Goal: Task Accomplishment & Management: Manage account settings

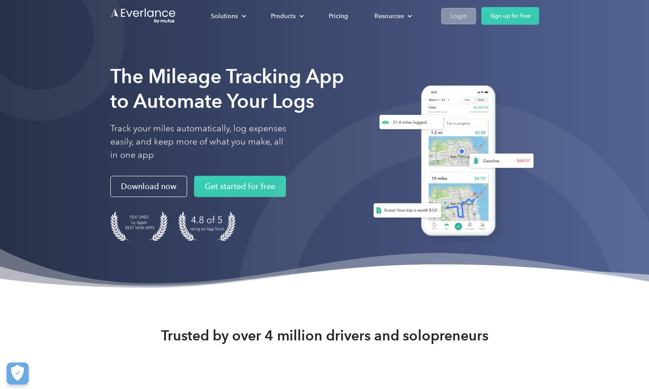
click at [459, 19] on div "Login" at bounding box center [458, 16] width 16 height 11
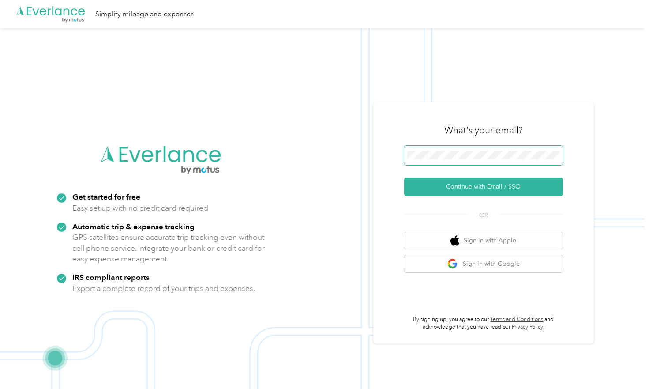
click at [487, 187] on button "Continue with Email / SSO" at bounding box center [483, 186] width 159 height 19
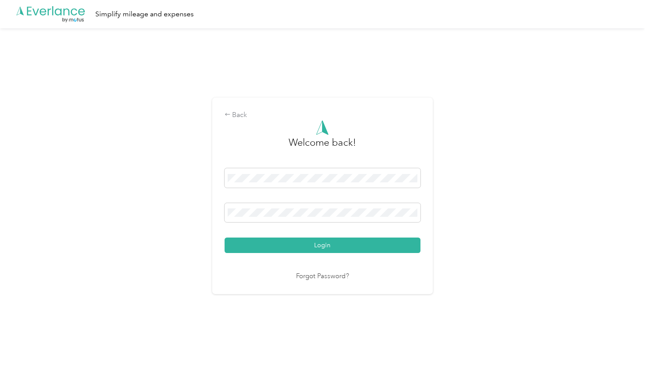
click at [324, 245] on button "Login" at bounding box center [323, 244] width 196 height 15
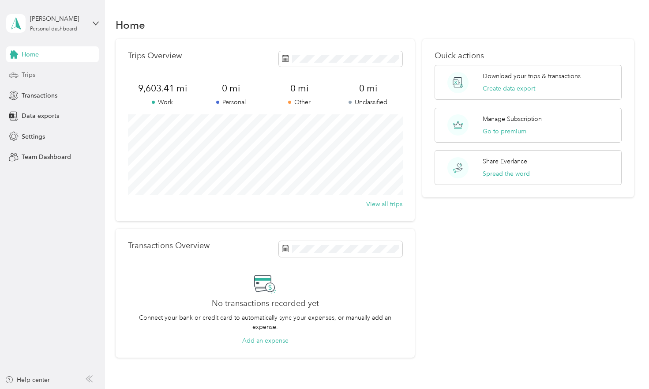
click at [32, 79] on span "Trips" at bounding box center [29, 74] width 14 height 9
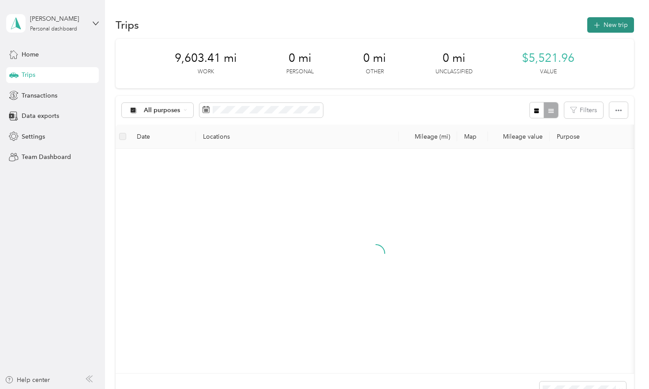
click at [622, 22] on button "New trip" at bounding box center [610, 24] width 47 height 15
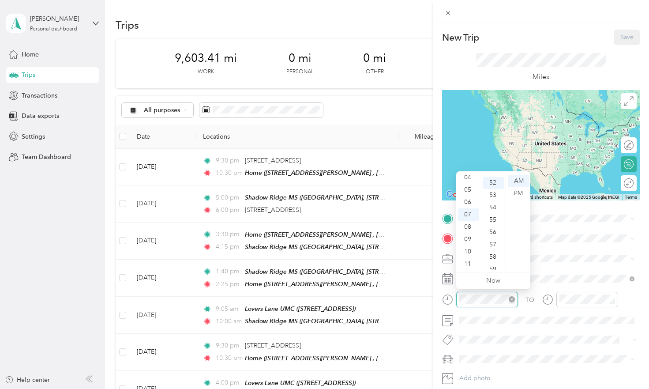
scroll to position [641, 0]
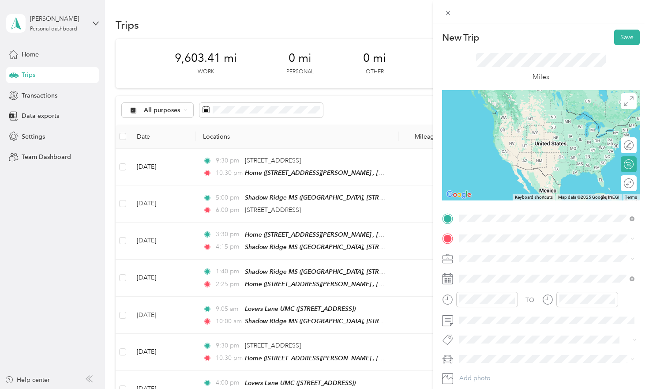
click at [505, 261] on span "[STREET_ADDRESS]" at bounding box center [504, 263] width 56 height 8
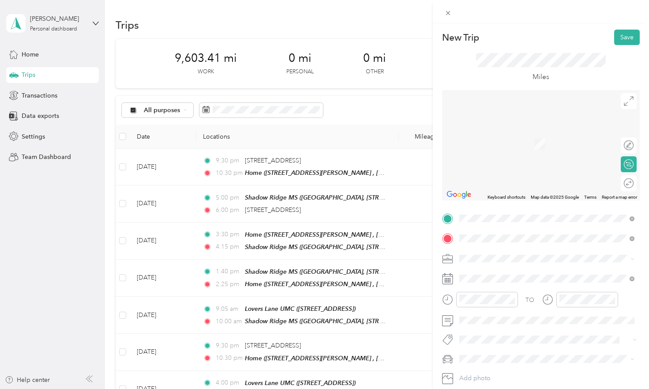
drag, startPoint x: 480, startPoint y: 252, endPoint x: 495, endPoint y: 279, distance: 31.2
click at [495, 279] on strong "[PERSON_NAME][US_STATE][GEOGRAPHIC_DATA] for the Performing and Visual Arts" at bounding box center [554, 276] width 156 height 15
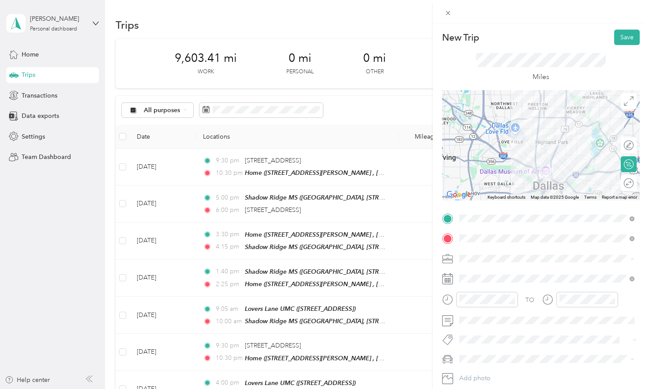
click at [494, 166] on div "Musician" at bounding box center [546, 165] width 169 height 9
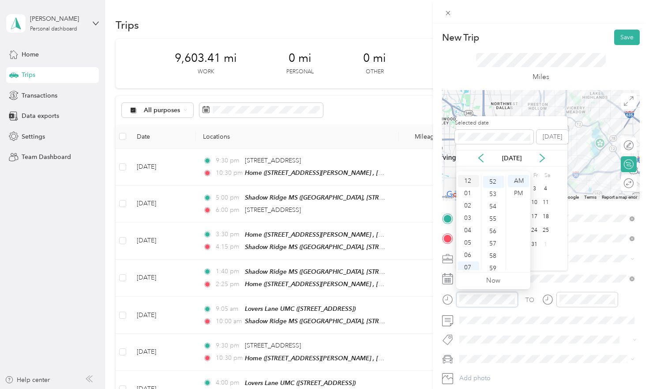
scroll to position [0, 0]
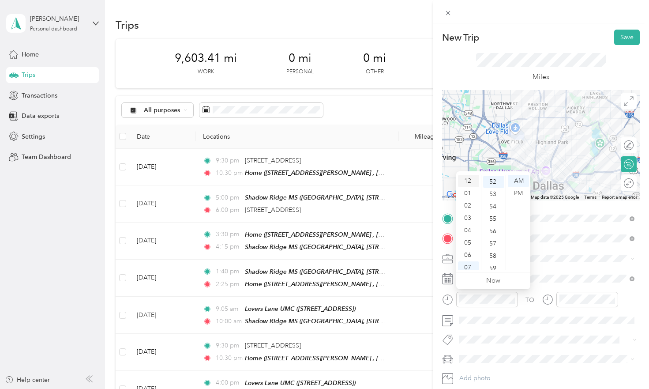
click at [470, 179] on div "12" at bounding box center [468, 181] width 21 height 12
click at [494, 206] on div "30" at bounding box center [493, 204] width 21 height 12
click at [523, 194] on div "PM" at bounding box center [518, 193] width 21 height 12
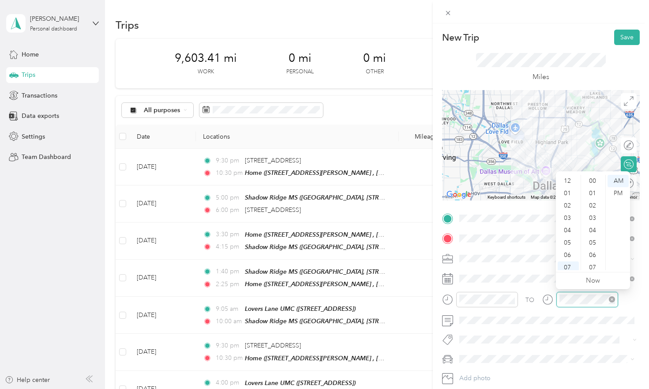
scroll to position [53, 0]
click at [568, 179] on div "04" at bounding box center [568, 177] width 21 height 12
click at [590, 183] on div "00" at bounding box center [593, 181] width 21 height 12
click at [616, 191] on div "PM" at bounding box center [618, 193] width 21 height 12
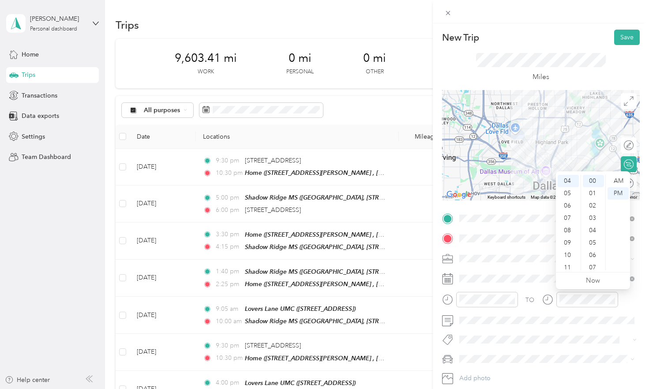
click at [623, 310] on div "TO" at bounding box center [541, 303] width 198 height 22
click at [649, 182] on div at bounding box center [657, 183] width 0 height 9
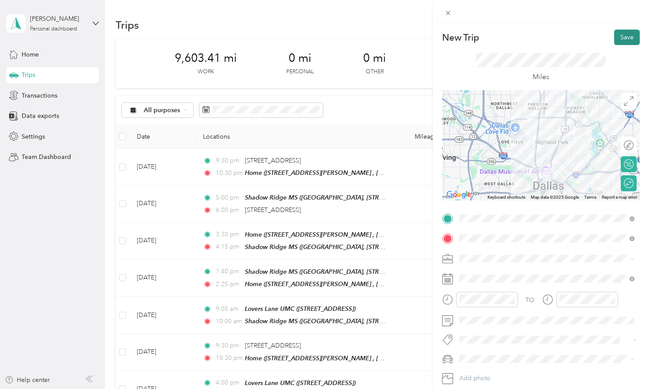
click at [625, 35] on button "Save" at bounding box center [627, 37] width 26 height 15
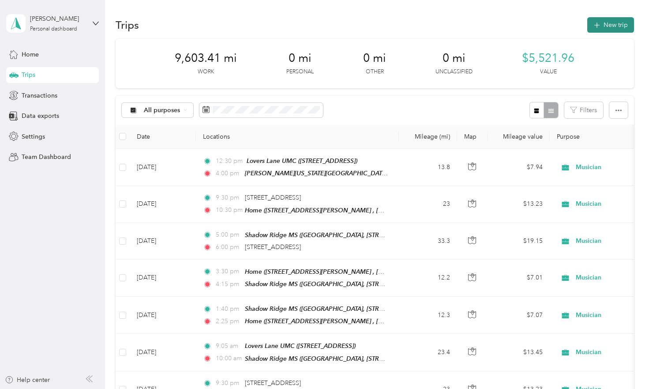
click at [611, 23] on button "New trip" at bounding box center [610, 24] width 47 height 15
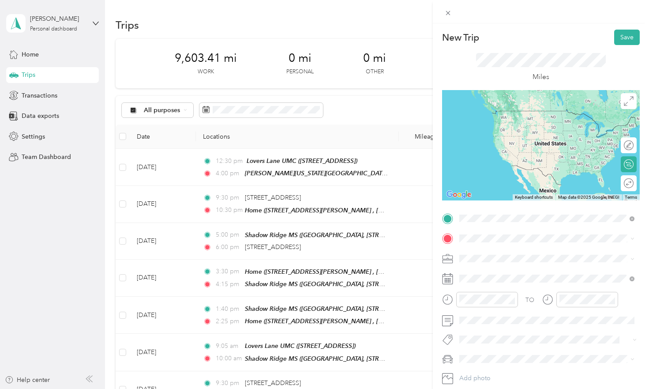
click at [492, 262] on span "[STREET_ADDRESS]" at bounding box center [504, 263] width 56 height 8
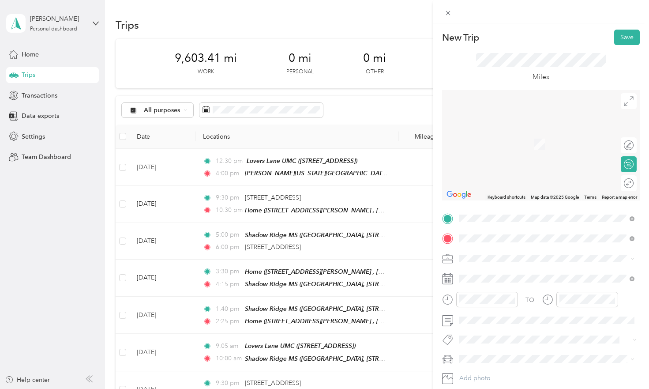
click at [498, 287] on span "[STREET_ADDRESS][US_STATE]" at bounding box center [520, 283] width 88 height 8
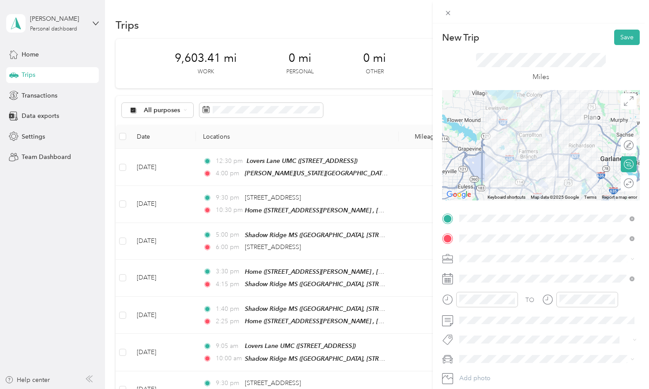
click at [490, 168] on li "Musician" at bounding box center [546, 163] width 181 height 15
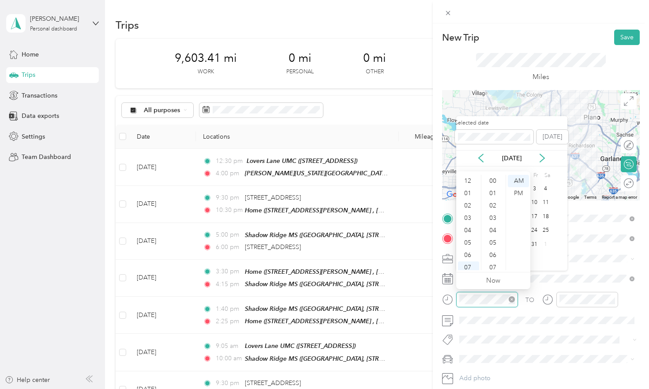
scroll to position [646, 0]
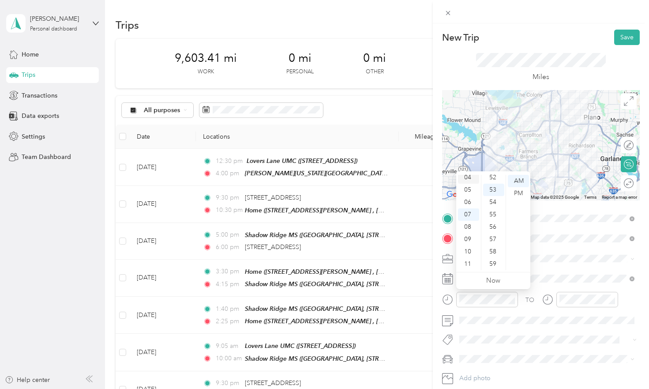
click at [473, 180] on div "04" at bounding box center [468, 177] width 21 height 12
click at [493, 190] on div "30" at bounding box center [493, 191] width 21 height 12
click at [518, 193] on div "PM" at bounding box center [518, 193] width 21 height 12
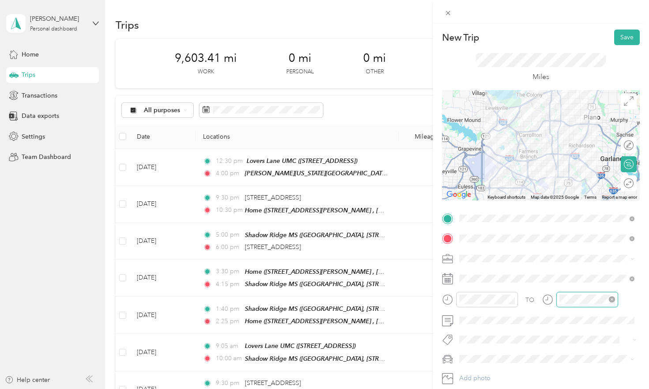
scroll to position [646, 0]
click at [572, 193] on div "05" at bounding box center [568, 190] width 21 height 12
click at [592, 192] on div "40" at bounding box center [593, 193] width 21 height 12
click at [616, 192] on div "PM" at bounding box center [618, 193] width 21 height 12
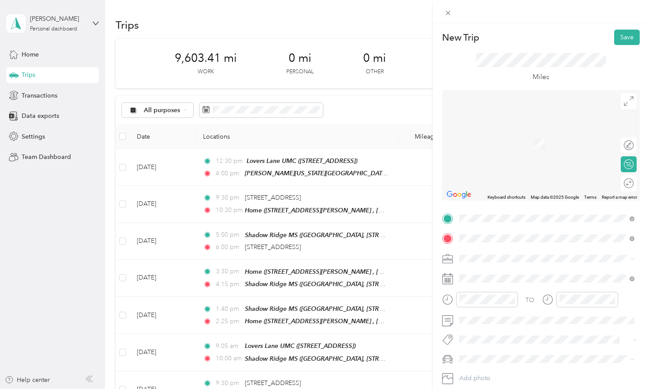
click at [540, 348] on span "[STREET_ADDRESS][US_STATE]" at bounding box center [520, 344] width 88 height 8
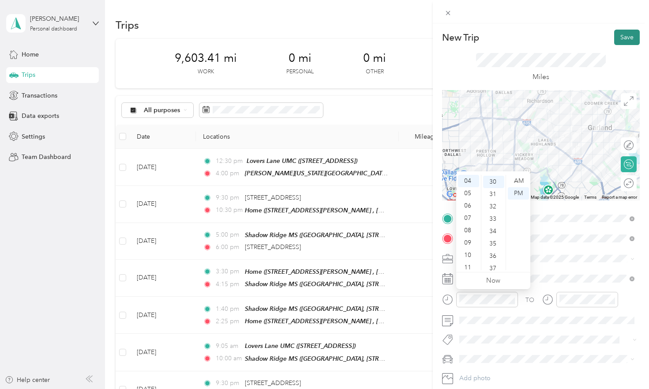
click at [624, 40] on button "Save" at bounding box center [627, 37] width 26 height 15
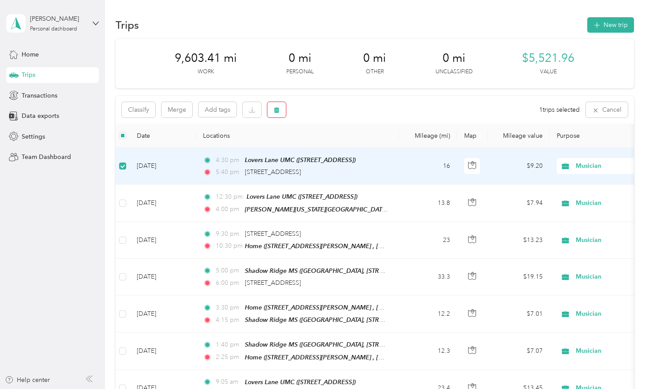
click at [280, 108] on button "button" at bounding box center [276, 109] width 19 height 15
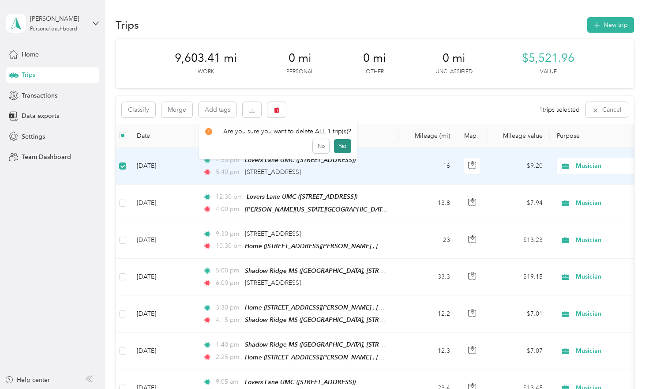
click at [341, 147] on button "Yes" at bounding box center [342, 146] width 17 height 14
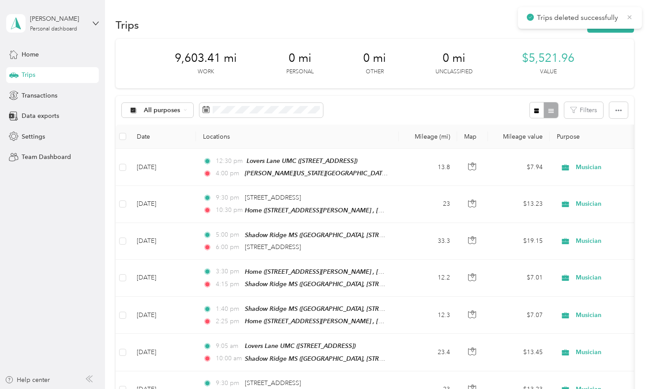
click at [629, 13] on icon at bounding box center [629, 17] width 7 height 8
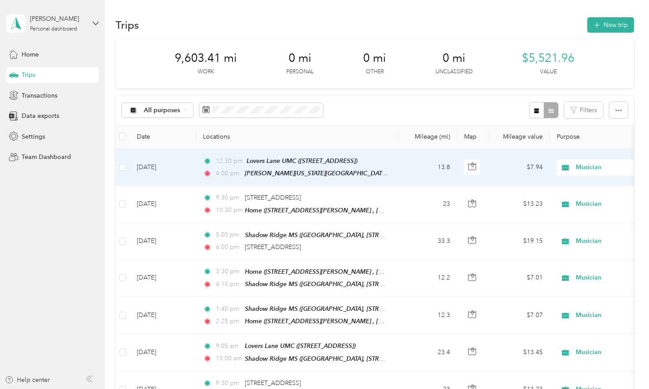
scroll to position [0, 0]
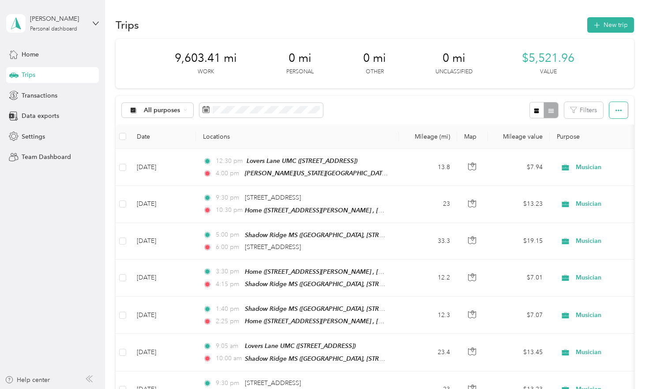
click at [615, 111] on button "button" at bounding box center [618, 110] width 19 height 16
click at [34, 56] on span "Home" at bounding box center [30, 54] width 17 height 9
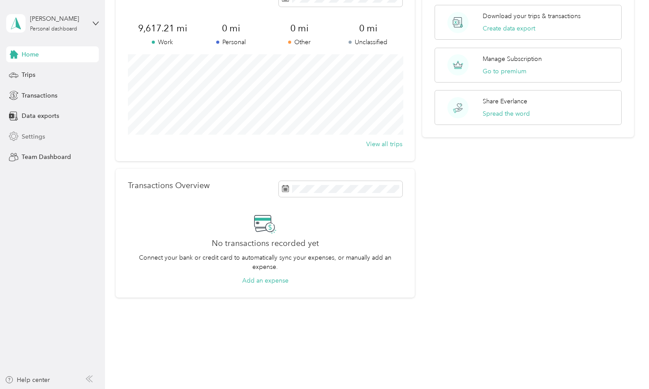
click at [38, 135] on span "Settings" at bounding box center [33, 136] width 23 height 9
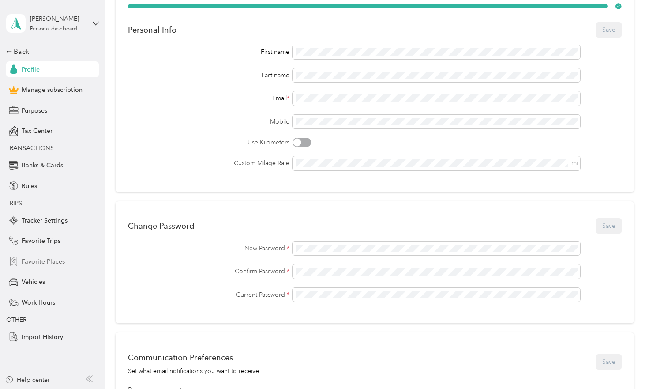
click at [52, 258] on span "Favorite Places" at bounding box center [43, 261] width 43 height 9
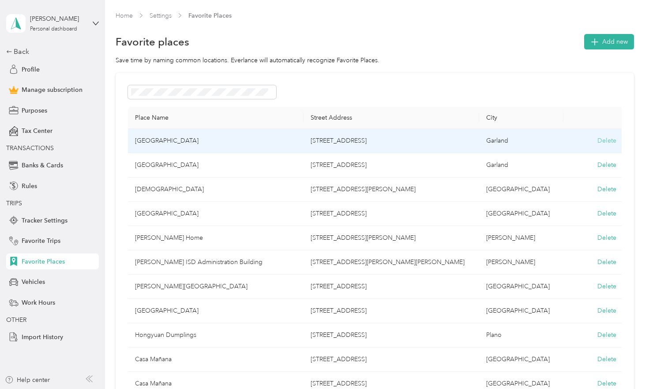
click at [613, 139] on button "Delete" at bounding box center [606, 140] width 19 height 9
click at [569, 150] on button "Yes, delete" at bounding box center [570, 152] width 36 height 14
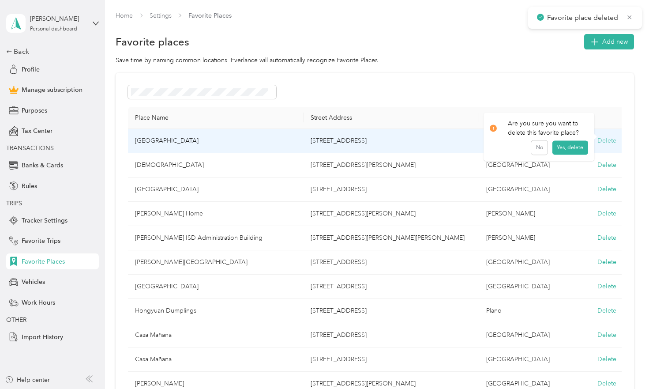
click at [608, 142] on button "Delete" at bounding box center [606, 140] width 19 height 9
click at [578, 152] on button "Yes, delete" at bounding box center [570, 152] width 36 height 14
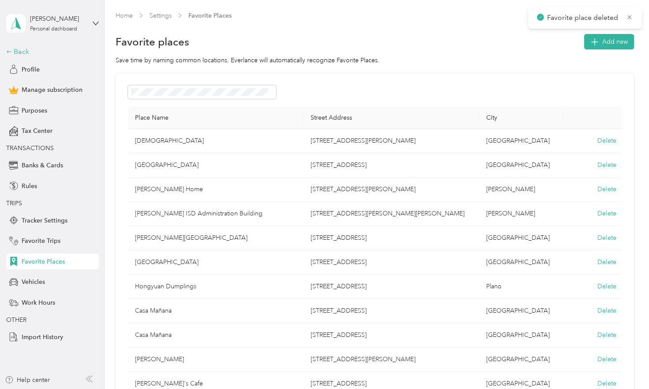
click at [23, 53] on div "Back" at bounding box center [50, 51] width 88 height 11
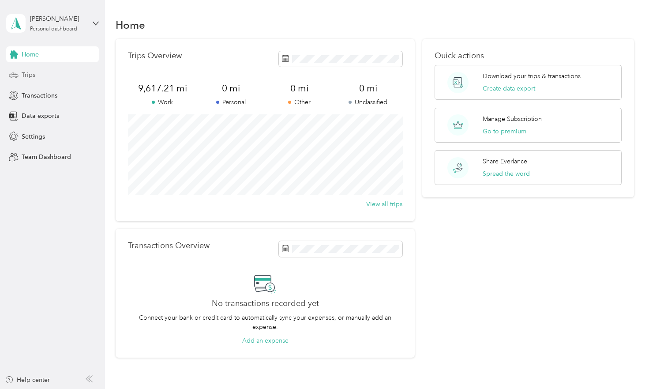
click at [41, 77] on div "Trips" at bounding box center [52, 75] width 93 height 16
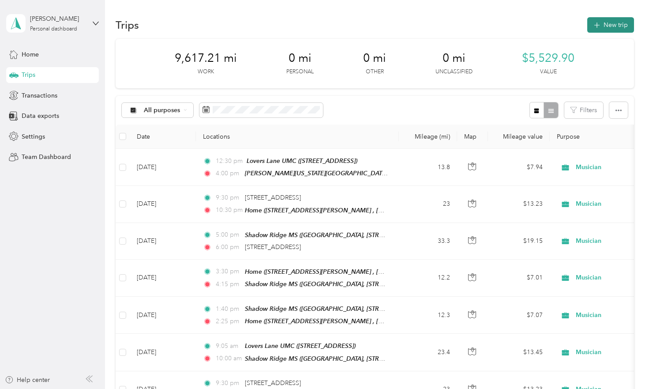
click at [619, 21] on button "New trip" at bounding box center [610, 24] width 47 height 15
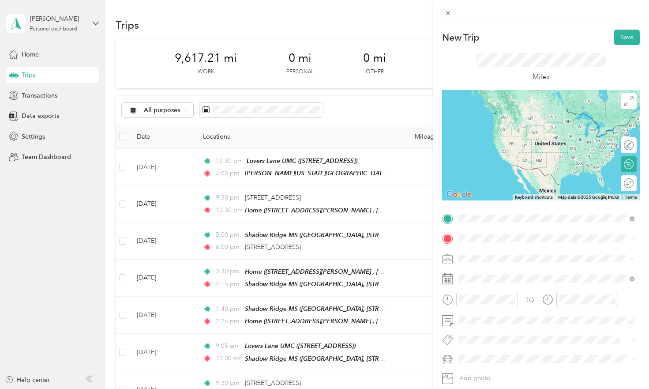
click at [514, 259] on span "[STREET_ADDRESS]" at bounding box center [504, 263] width 56 height 8
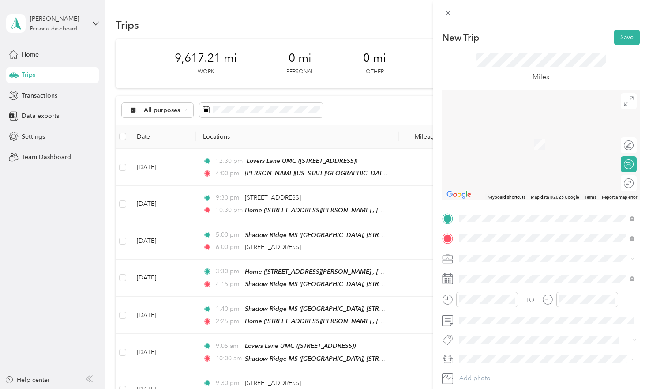
click at [484, 279] on li "[STREET_ADDRESS][US_STATE]" at bounding box center [546, 270] width 181 height 18
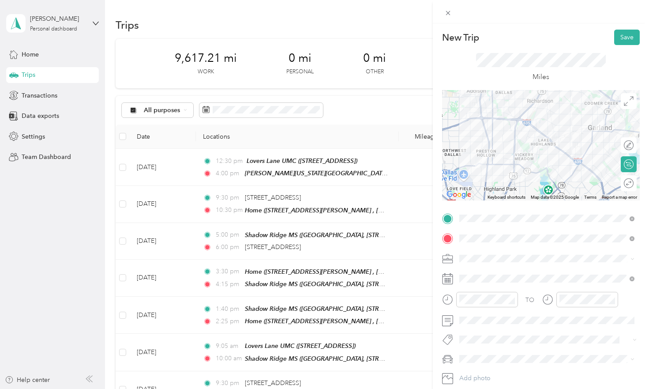
click at [498, 168] on li "Musician" at bounding box center [546, 165] width 181 height 15
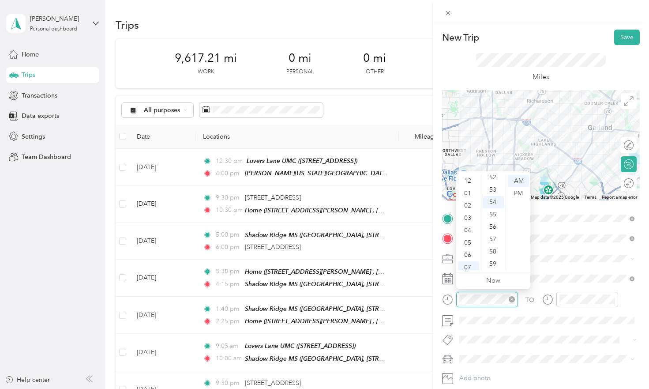
scroll to position [53, 0]
click at [467, 201] on div "04" at bounding box center [468, 201] width 21 height 12
click at [492, 194] on div "30" at bounding box center [493, 192] width 21 height 12
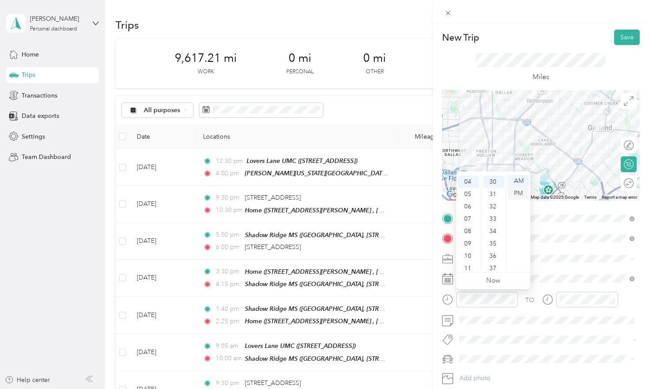
click at [517, 193] on div "PM" at bounding box center [518, 193] width 21 height 12
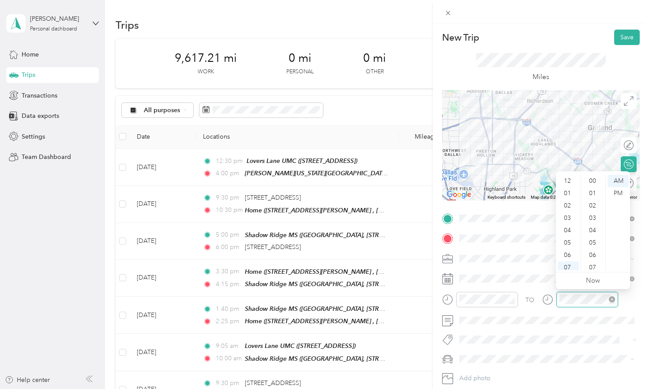
scroll to position [646, 0]
click at [570, 188] on div "05" at bounding box center [568, 190] width 21 height 12
click at [593, 192] on div "40" at bounding box center [593, 190] width 21 height 12
click at [615, 192] on div "PM" at bounding box center [618, 193] width 21 height 12
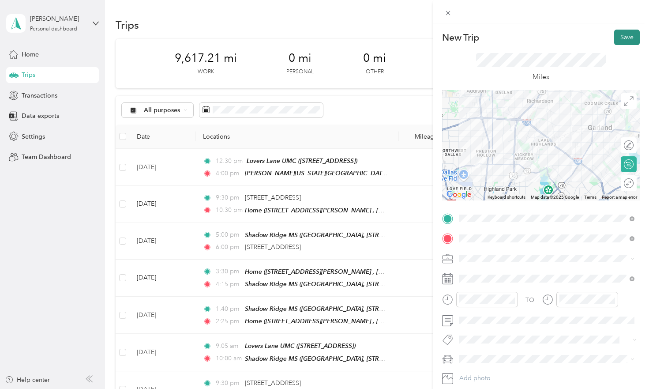
click at [626, 33] on button "Save" at bounding box center [627, 37] width 26 height 15
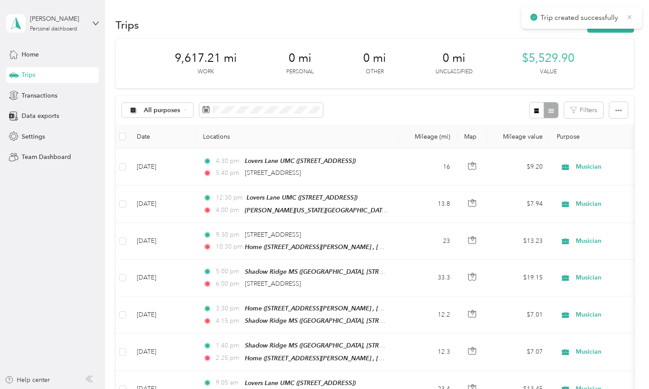
click at [630, 17] on icon at bounding box center [630, 17] width 4 height 4
click at [625, 23] on button "New trip" at bounding box center [610, 24] width 47 height 15
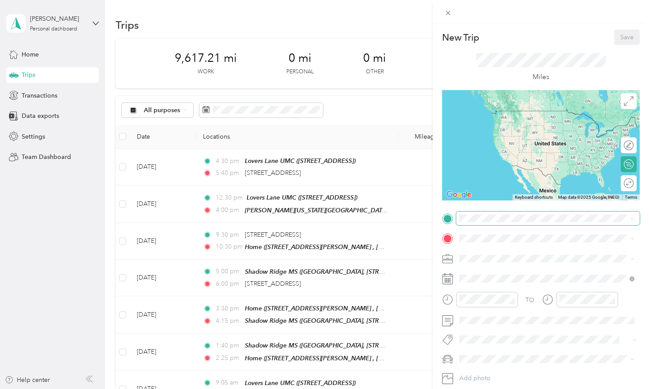
click at [488, 222] on span at bounding box center [548, 218] width 184 height 14
click at [519, 254] on span "[STREET_ADDRESS][US_STATE]" at bounding box center [520, 250] width 88 height 8
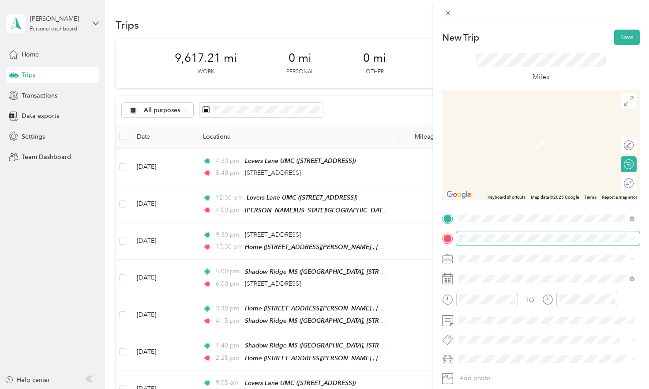
click at [484, 242] on span at bounding box center [548, 238] width 184 height 14
click at [487, 281] on span "[STREET_ADDRESS][PERSON_NAME] , 75056, [GEOGRAPHIC_DATA], [GEOGRAPHIC_DATA], [G…" at bounding box center [542, 291] width 132 height 26
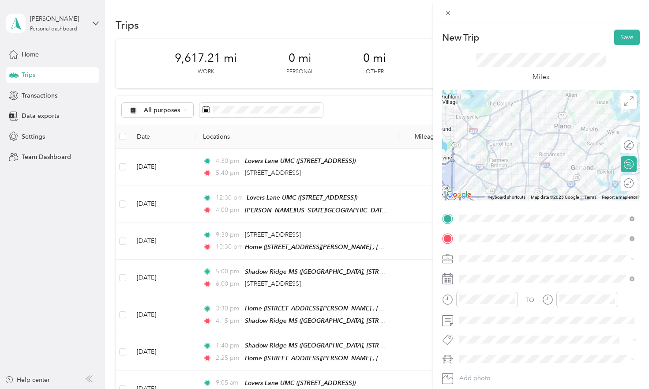
click at [478, 164] on span "Musician" at bounding box center [474, 165] width 24 height 8
click at [472, 249] on div "10" at bounding box center [468, 251] width 21 height 12
click at [492, 178] on div "00" at bounding box center [493, 181] width 21 height 12
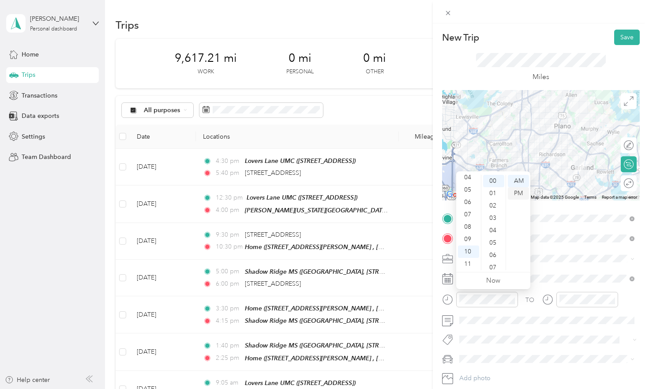
click at [522, 192] on div "PM" at bounding box center [518, 193] width 21 height 12
click at [580, 304] on div at bounding box center [587, 299] width 62 height 15
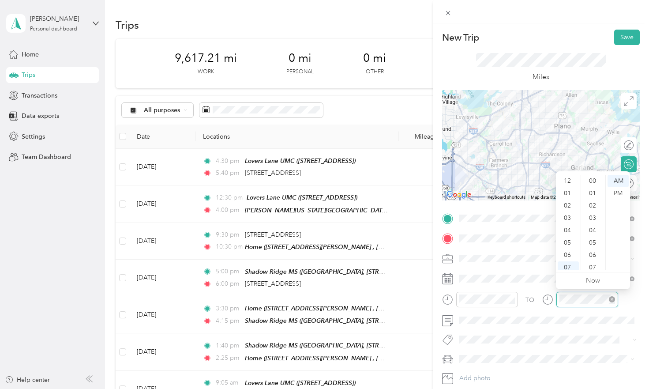
scroll to position [646, 0]
click at [567, 263] on div "11" at bounding box center [568, 264] width 21 height 12
click at [595, 231] on div "05" at bounding box center [593, 231] width 21 height 12
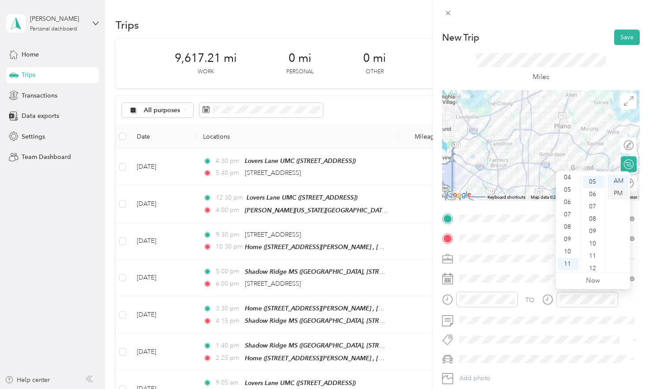
click at [618, 194] on div "PM" at bounding box center [618, 193] width 21 height 12
click at [629, 35] on button "Save" at bounding box center [627, 37] width 26 height 15
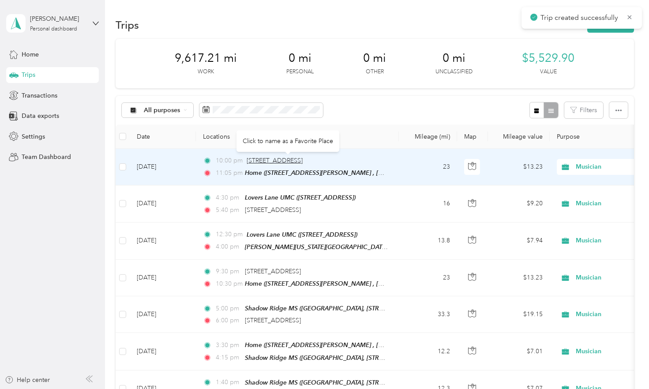
click at [303, 161] on span "[STREET_ADDRESS]" at bounding box center [275, 161] width 56 height 8
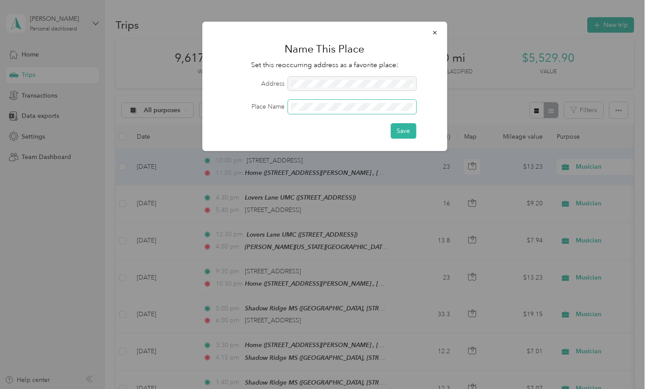
click at [403, 130] on button "Save" at bounding box center [403, 130] width 26 height 15
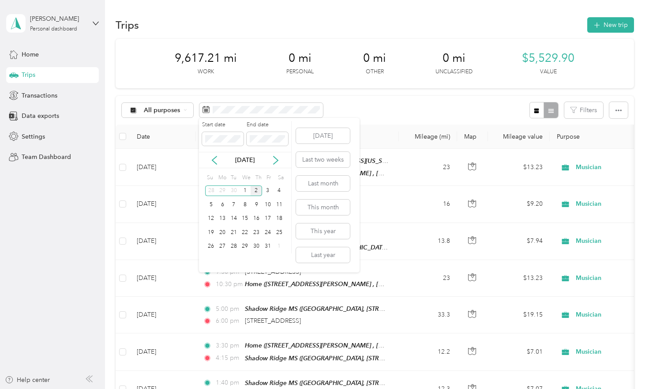
click at [259, 192] on div "2" at bounding box center [256, 190] width 11 height 11
click at [257, 191] on div "2" at bounding box center [256, 190] width 11 height 11
